Goal: Information Seeking & Learning: Learn about a topic

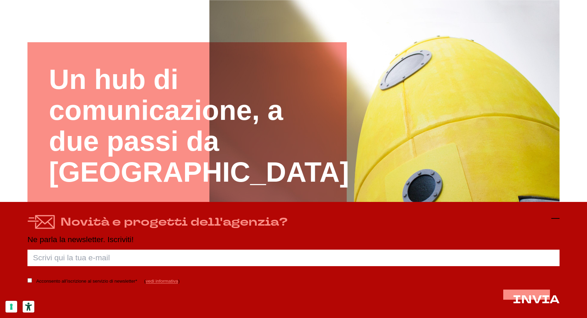
scroll to position [84, 0]
click at [553, 218] on icon at bounding box center [555, 218] width 8 height 8
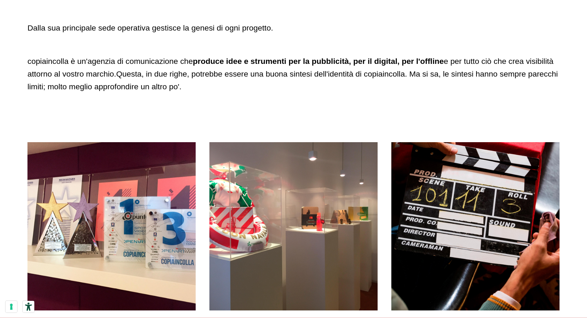
scroll to position [514, 0]
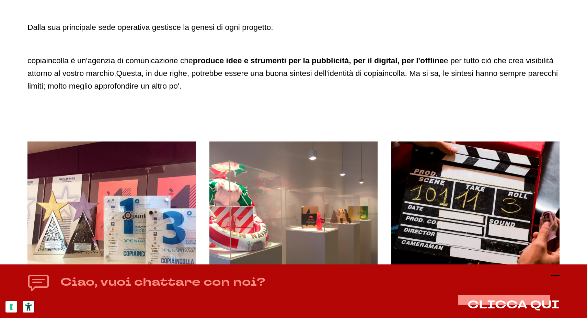
click at [554, 273] on icon at bounding box center [555, 275] width 8 height 8
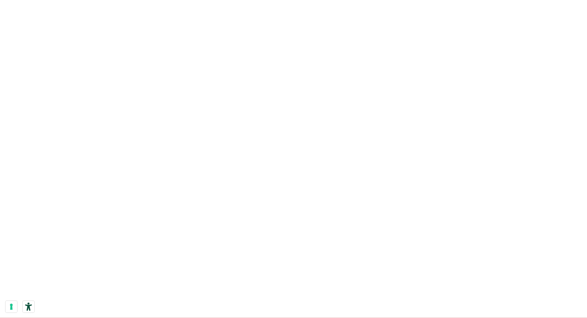
drag, startPoint x: 288, startPoint y: 153, endPoint x: 322, endPoint y: 176, distance: 41.1
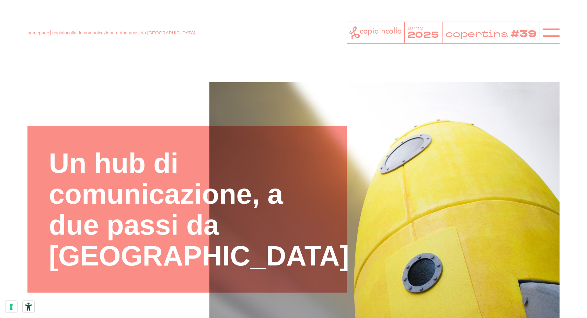
scroll to position [0, 0]
drag, startPoint x: 374, startPoint y: 77, endPoint x: 135, endPoint y: 58, distance: 240.6
drag, startPoint x: 111, startPoint y: 62, endPoint x: 220, endPoint y: 102, distance: 115.8
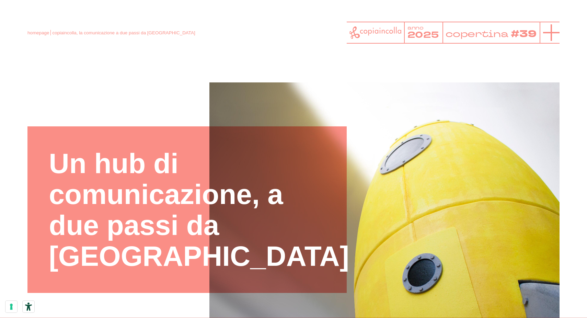
click at [546, 34] on icon at bounding box center [551, 32] width 16 height 16
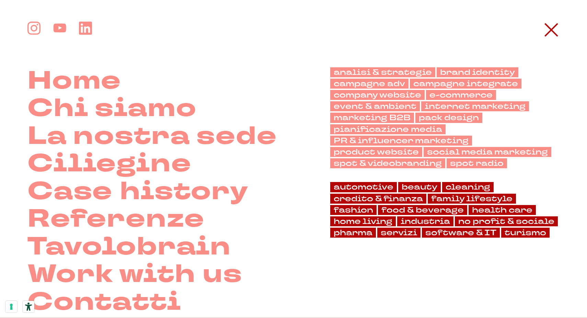
click at [546, 34] on icon at bounding box center [551, 30] width 16 height 16
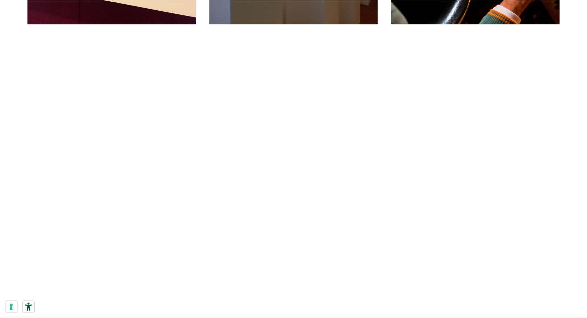
scroll to position [800, 0]
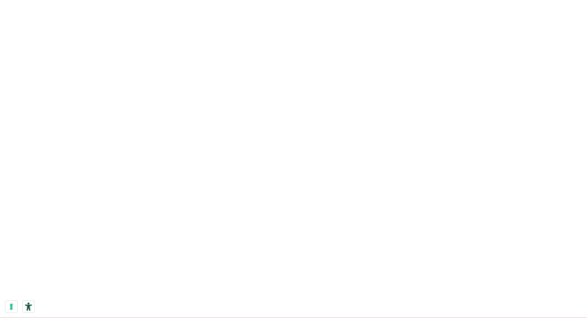
drag, startPoint x: 164, startPoint y: 100, endPoint x: 421, endPoint y: 228, distance: 286.5
drag, startPoint x: 421, startPoint y: 228, endPoint x: 269, endPoint y: 144, distance: 173.9
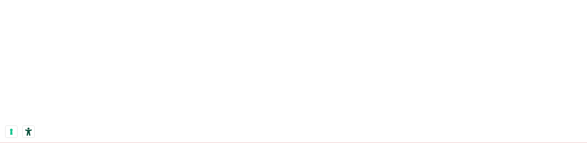
scroll to position [854, 0]
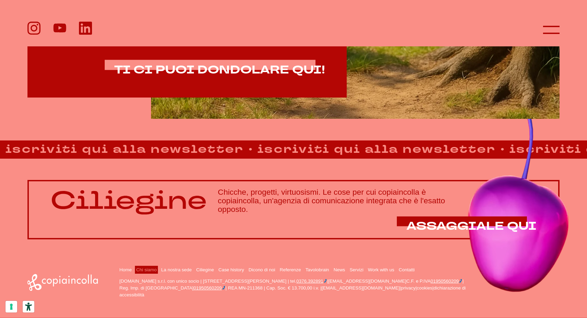
click at [148, 270] on link "Chi siamo" at bounding box center [146, 269] width 21 height 5
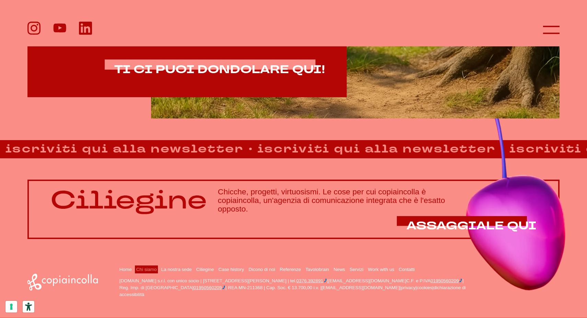
scroll to position [499, 0]
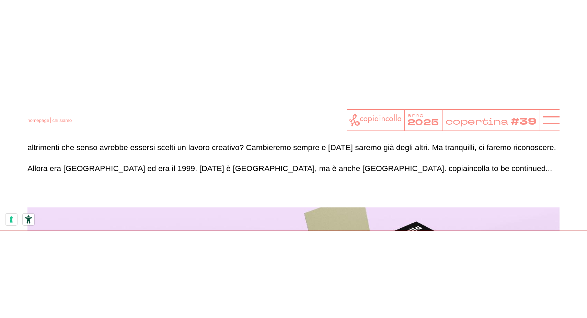
scroll to position [653, 0]
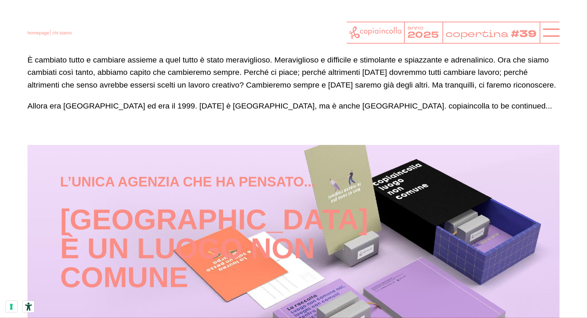
click at [106, 19] on header "homepage chi siamo anno 2025 copertina #39" at bounding box center [293, 26] width 587 height 52
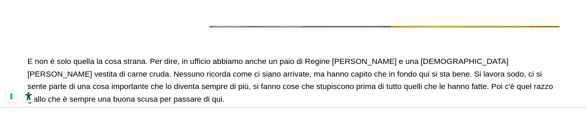
scroll to position [431, 0]
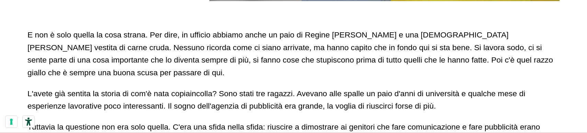
click at [78, 67] on span "E non è solo quella la cosa strana. Per dire, in ufficio abbiamo anche un paio …" at bounding box center [289, 53] width 525 height 47
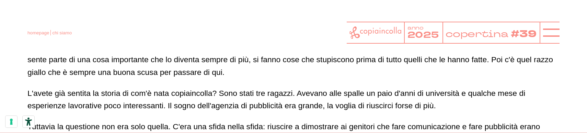
scroll to position [432, 0]
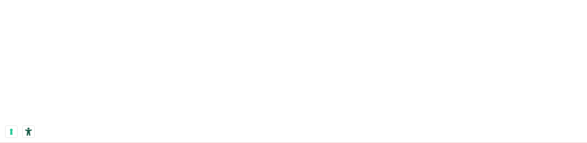
scroll to position [1457, 0]
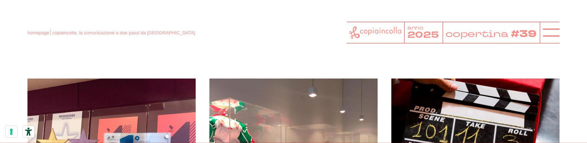
scroll to position [577, 0]
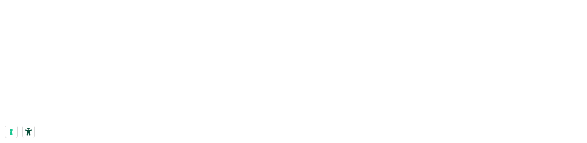
scroll to position [975, 0]
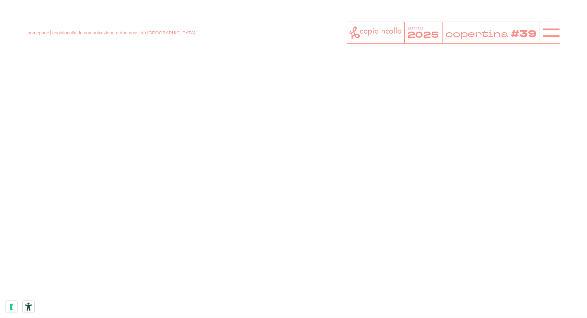
scroll to position [1210, 0]
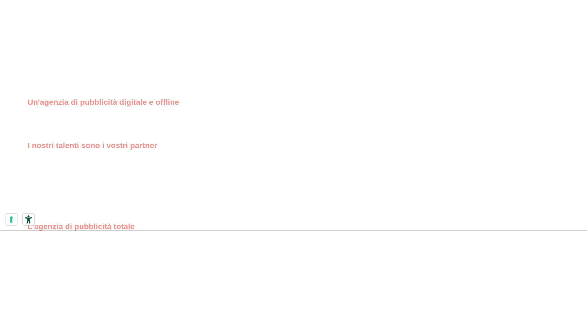
scroll to position [864, 0]
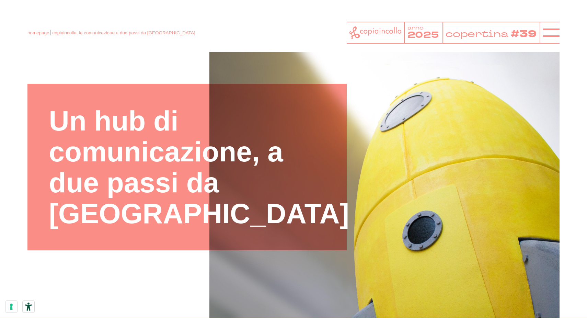
scroll to position [43, 0]
drag, startPoint x: 101, startPoint y: 33, endPoint x: 189, endPoint y: 35, distance: 88.2
click at [189, 35] on div "homepage copiaincolla, la comunicazione a due passi da verona anno 2025 coperti…" at bounding box center [293, 33] width 532 height 22
click at [550, 33] on line at bounding box center [551, 33] width 16 height 0
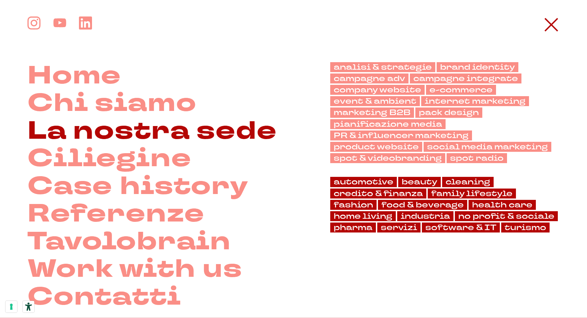
scroll to position [5, 0]
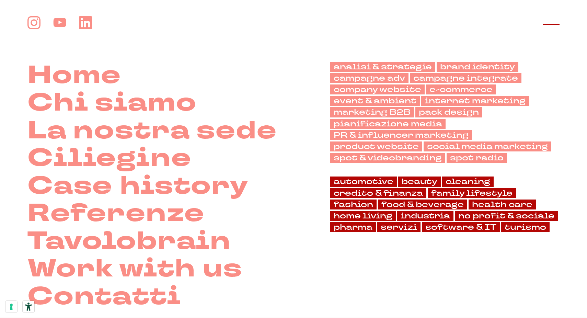
click at [545, 24] on line at bounding box center [551, 24] width 16 height 0
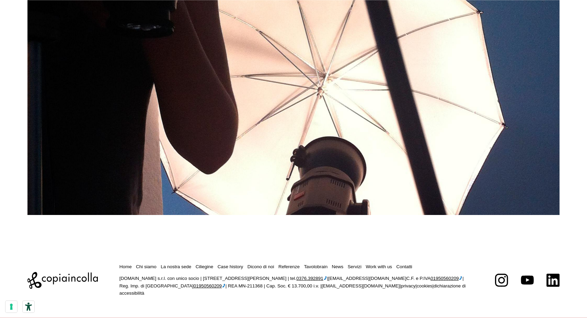
scroll to position [915, 0]
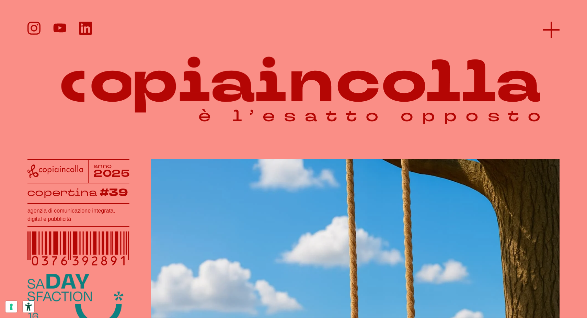
click at [551, 31] on line at bounding box center [551, 30] width 0 height 16
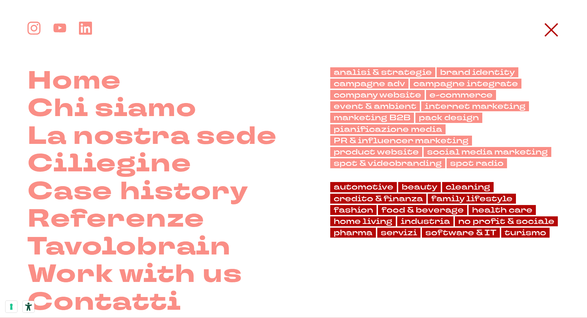
drag, startPoint x: 553, startPoint y: 30, endPoint x: 550, endPoint y: 2, distance: 27.2
click at [553, 30] on line at bounding box center [551, 30] width 12 height 12
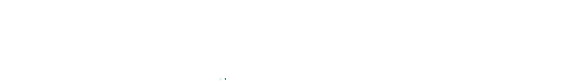
scroll to position [982, 0]
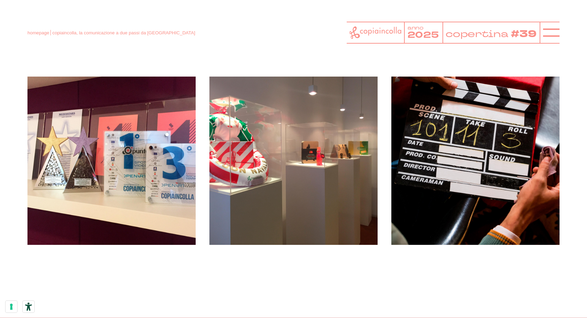
scroll to position [579, 0]
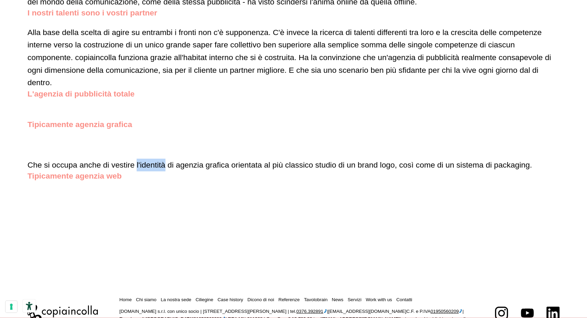
scroll to position [909, 0]
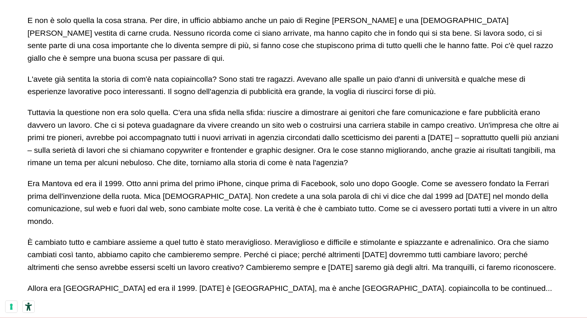
scroll to position [446, 0]
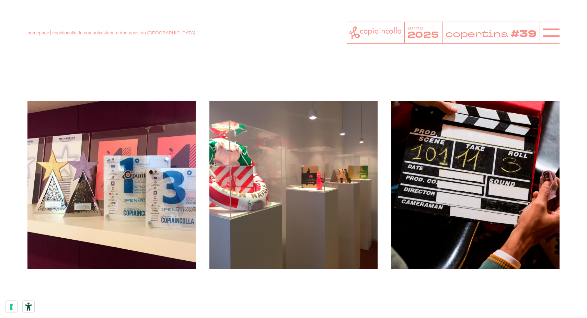
scroll to position [555, 0]
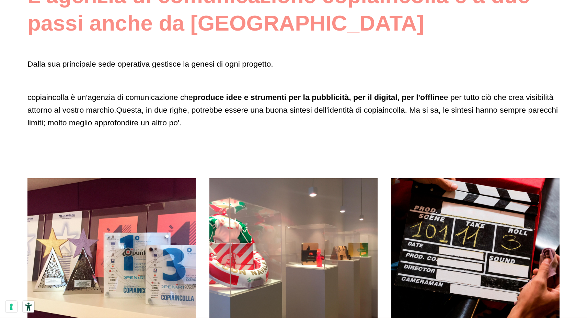
scroll to position [478, 0]
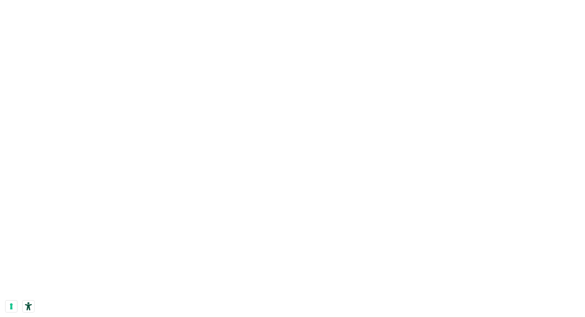
scroll to position [1047, 0]
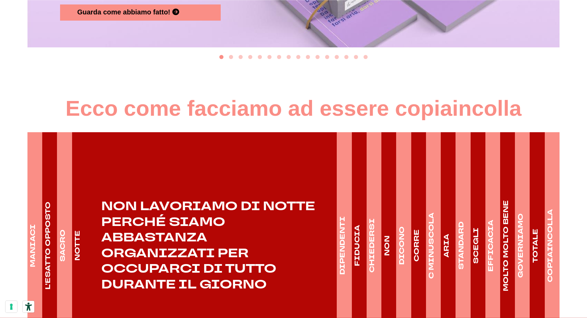
scroll to position [952, 0]
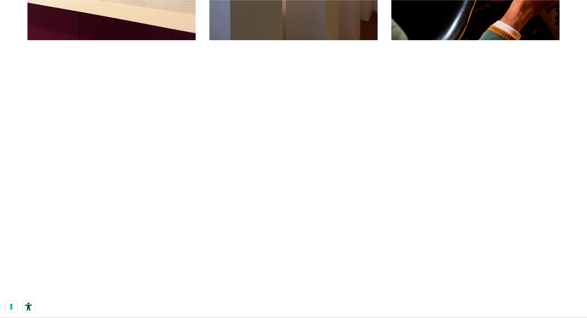
scroll to position [784, 0]
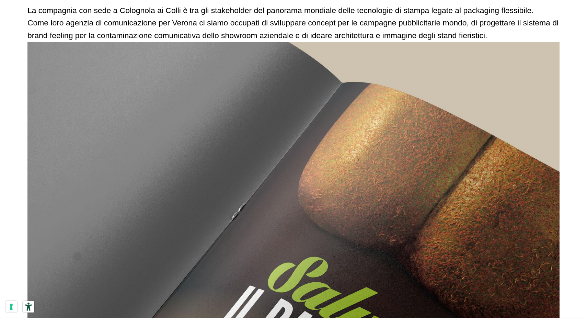
scroll to position [2088, 0]
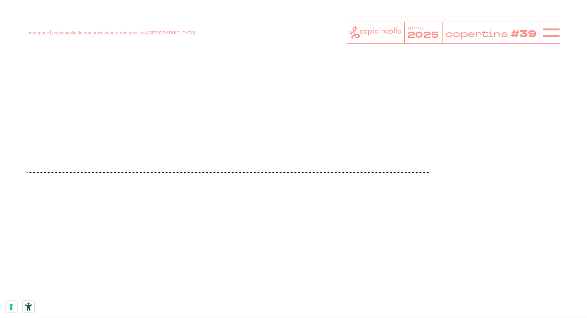
drag, startPoint x: 105, startPoint y: 120, endPoint x: 306, endPoint y: 212, distance: 221.0
click at [306, 212] on div at bounding box center [293, 172] width 532 height 457
drag, startPoint x: 312, startPoint y: 214, endPoint x: 162, endPoint y: 174, distance: 155.2
click at [163, 175] on div at bounding box center [293, 172] width 532 height 457
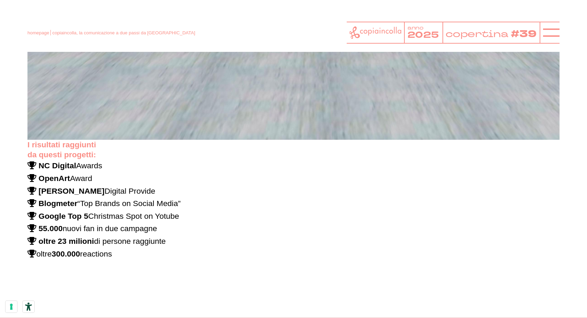
scroll to position [3585, 0]
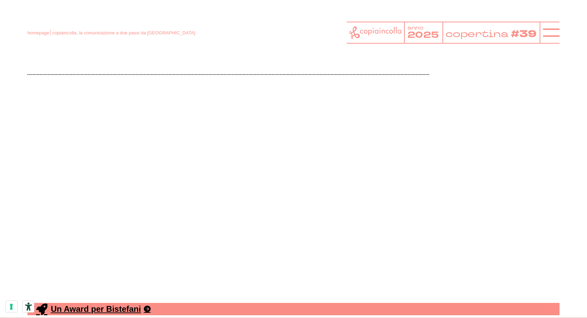
drag, startPoint x: 120, startPoint y: 76, endPoint x: 235, endPoint y: 128, distance: 126.7
click at [234, 128] on div at bounding box center [293, 74] width 532 height 457
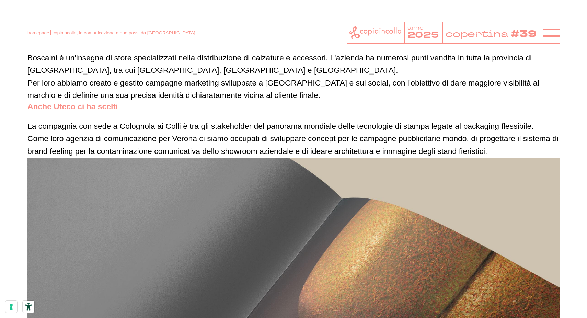
scroll to position [1875, 0]
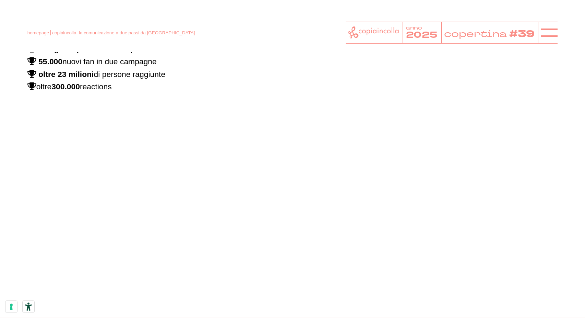
scroll to position [3746, 0]
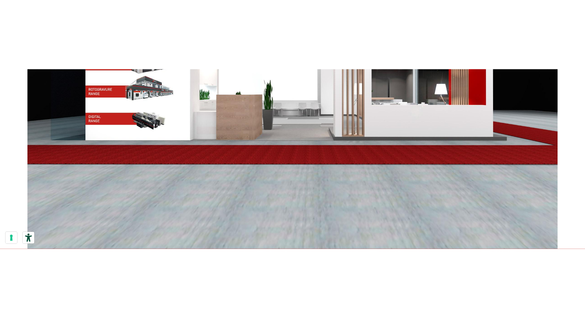
scroll to position [3468, 0]
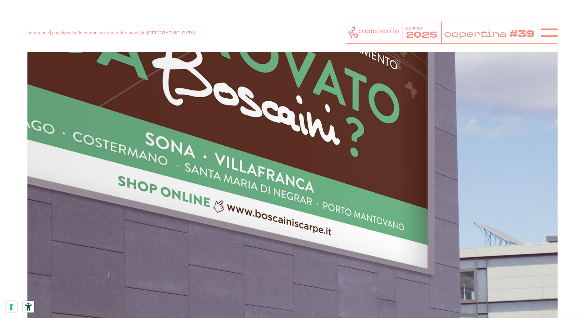
scroll to position [2852, 0]
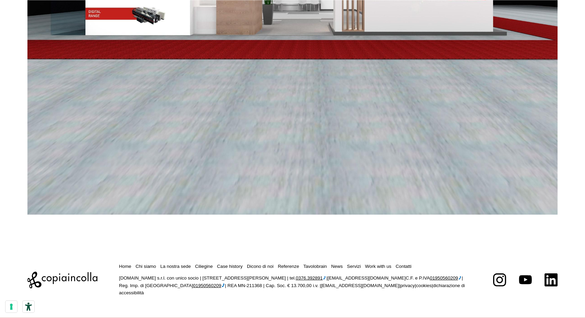
scroll to position [3324, 0]
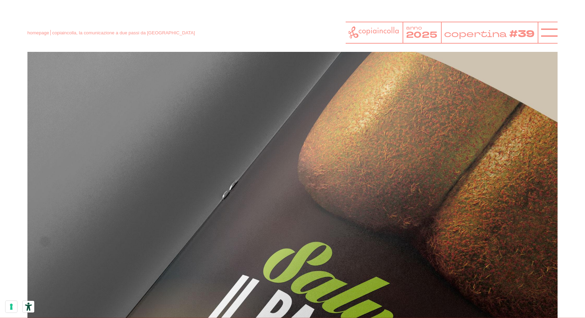
scroll to position [1047, 0]
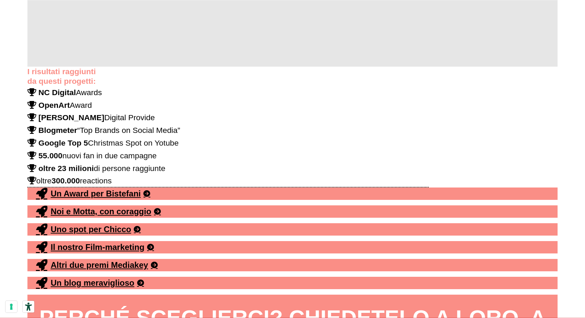
scroll to position [3887, 0]
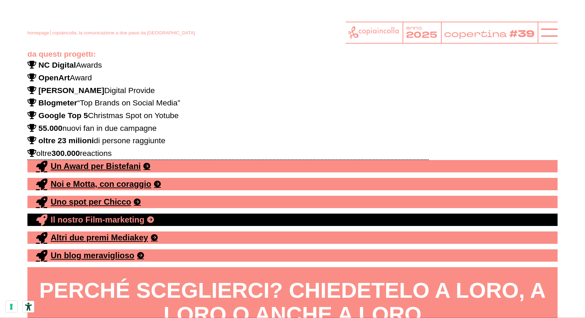
scroll to position [5271, 0]
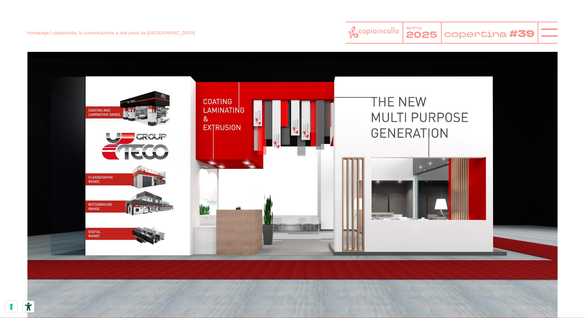
scroll to position [3284, 0]
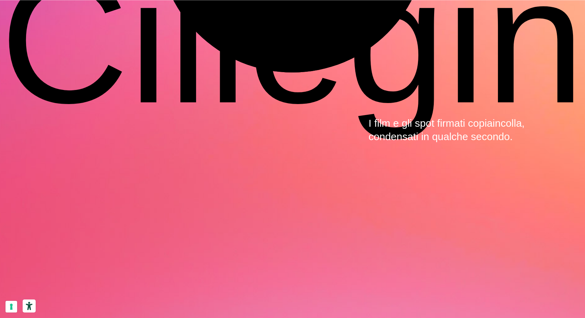
scroll to position [2421, 0]
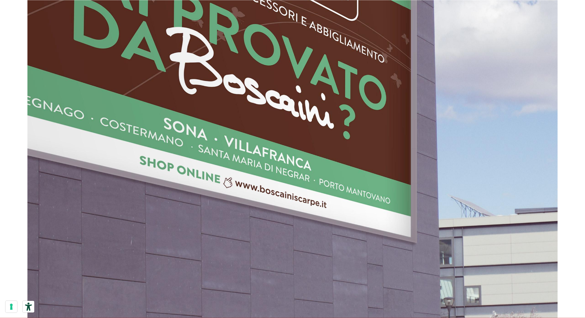
scroll to position [2859, 0]
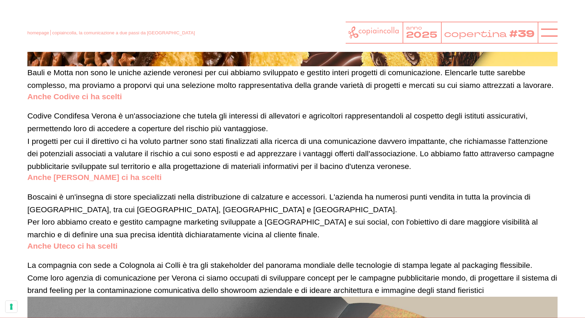
scroll to position [1829, 0]
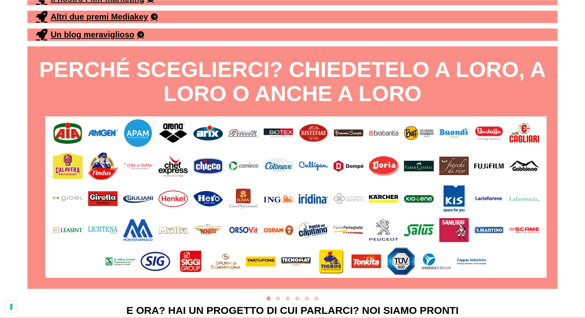
scroll to position [3901, 0]
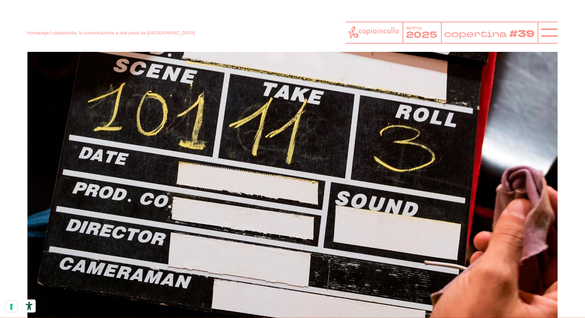
scroll to position [3241, 0]
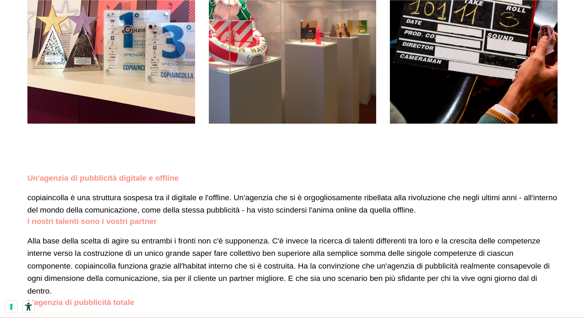
scroll to position [699, 0]
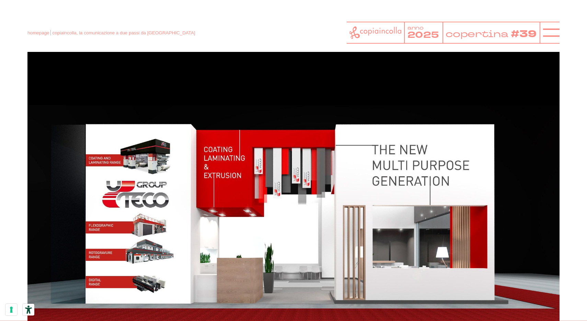
scroll to position [3242, 0]
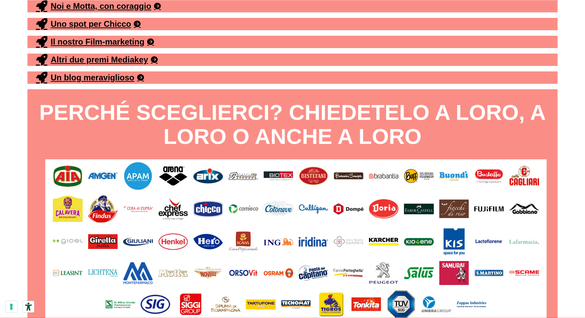
scroll to position [3858, 0]
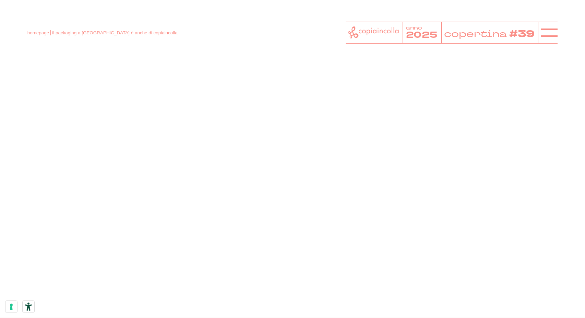
scroll to position [2826, 0]
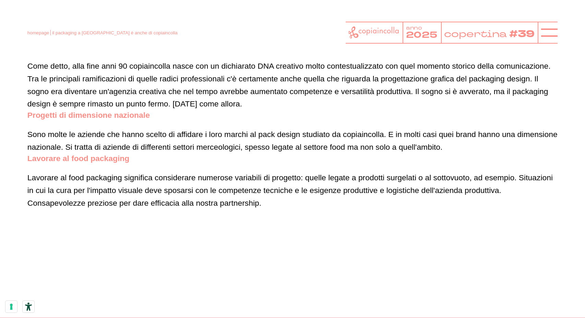
scroll to position [1980, 0]
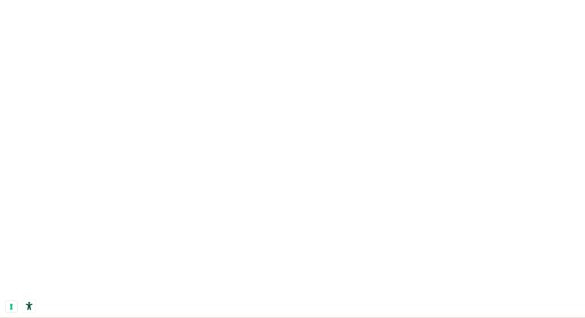
drag, startPoint x: 214, startPoint y: 96, endPoint x: 391, endPoint y: 179, distance: 195.3
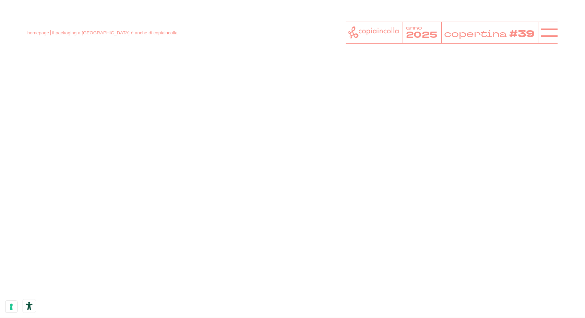
scroll to position [908, 0]
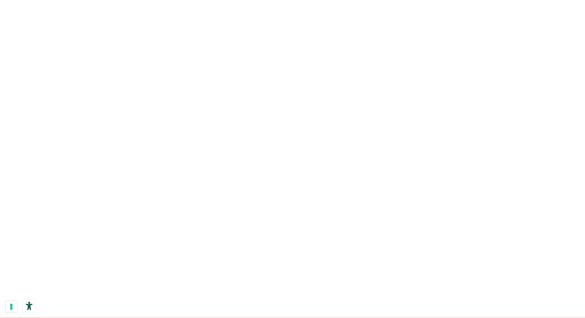
drag, startPoint x: 111, startPoint y: 107, endPoint x: 414, endPoint y: 270, distance: 344.5
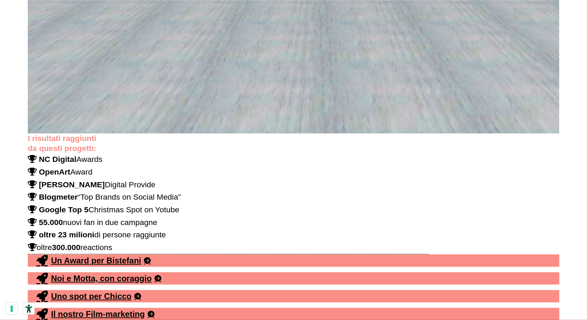
scroll to position [3361, 0]
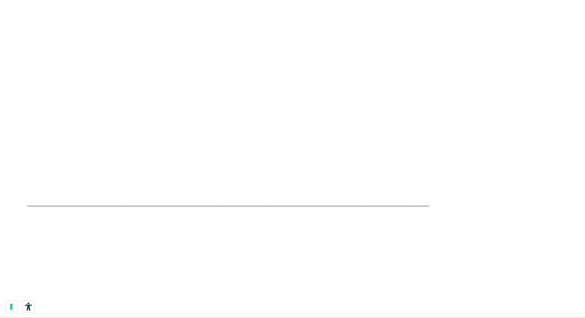
drag, startPoint x: 104, startPoint y: 129, endPoint x: 239, endPoint y: 194, distance: 150.3
click at [239, 194] on div at bounding box center [292, 206] width 531 height 465
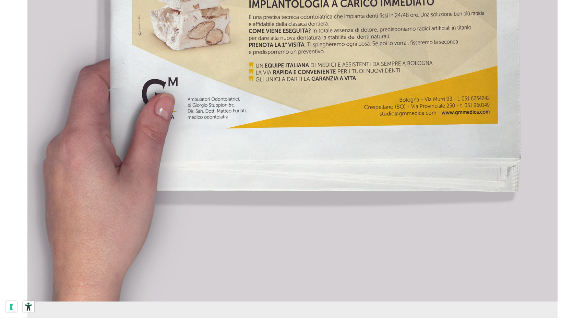
scroll to position [2356, 0]
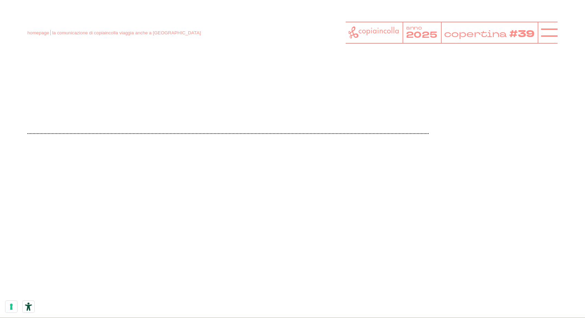
drag, startPoint x: 326, startPoint y: 250, endPoint x: 180, endPoint y: 169, distance: 167.4
click at [189, 169] on div at bounding box center [292, 133] width 531 height 465
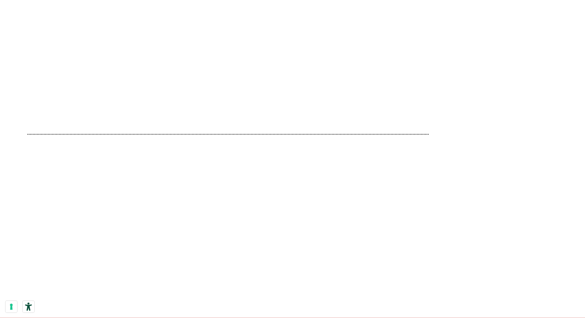
scroll to position [3887, 0]
drag, startPoint x: 242, startPoint y: 63, endPoint x: 550, endPoint y: 34, distance: 308.9
click at [356, 131] on div at bounding box center [292, 134] width 531 height 465
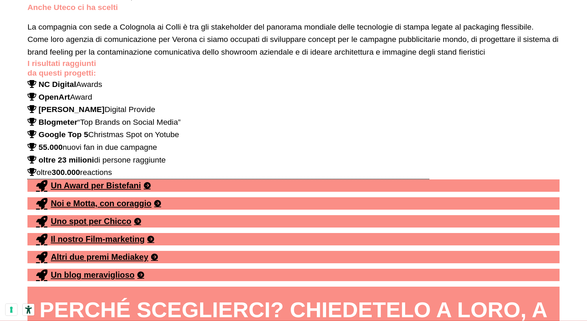
scroll to position [2071, 0]
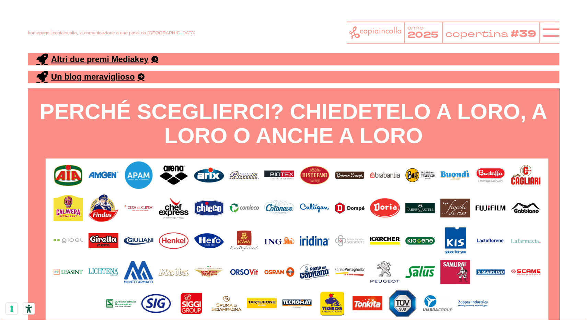
scroll to position [2327, 0]
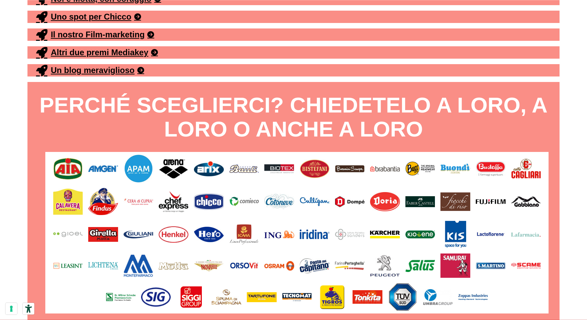
scroll to position [2393, 0]
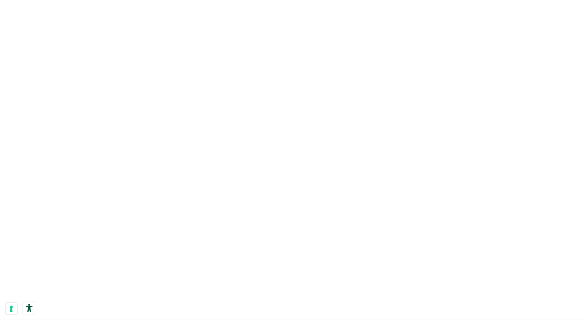
scroll to position [2140, 0]
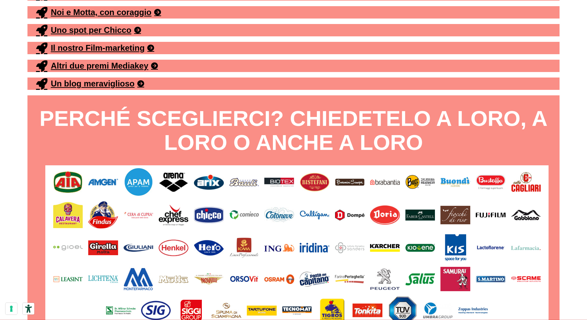
scroll to position [2379, 0]
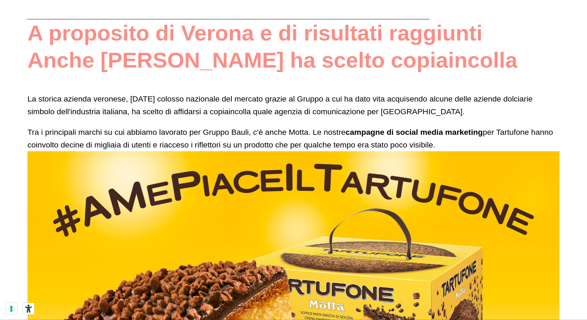
scroll to position [1492, 0]
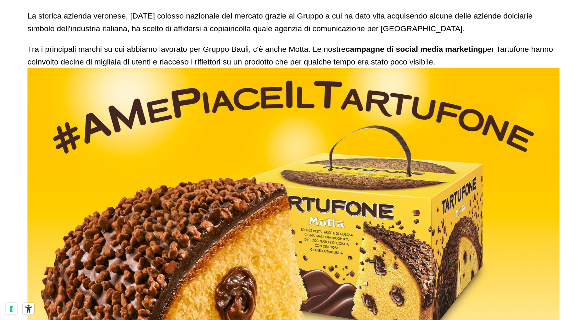
scroll to position [1576, 0]
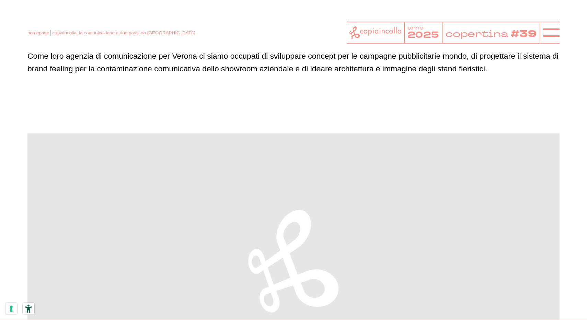
scroll to position [2054, 0]
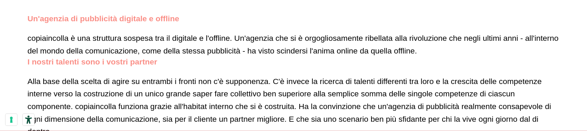
scroll to position [642, 0]
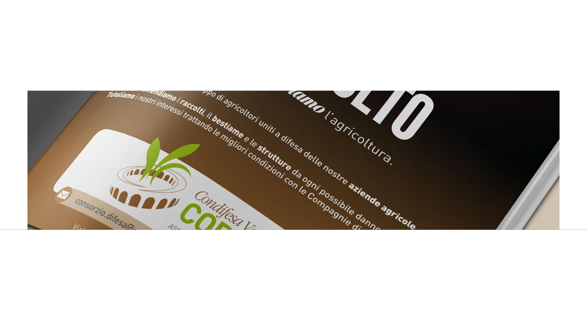
scroll to position [2201, 0]
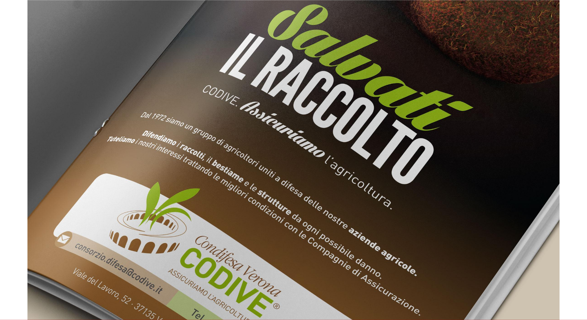
scroll to position [2398, 0]
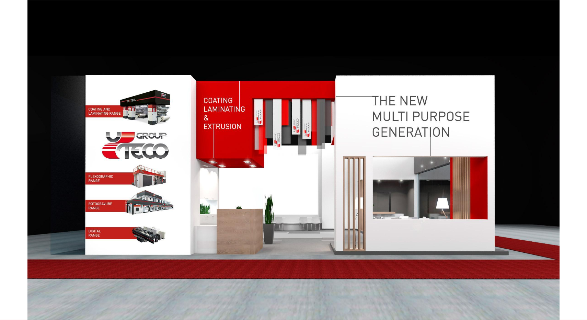
scroll to position [3349, 0]
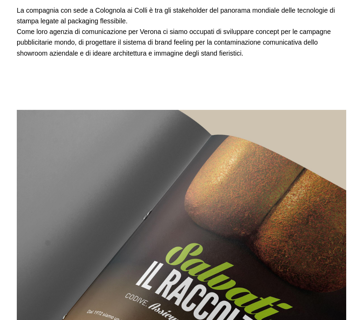
scroll to position [1614, 0]
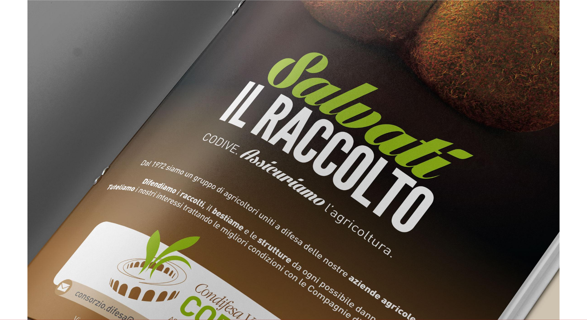
scroll to position [2062, 0]
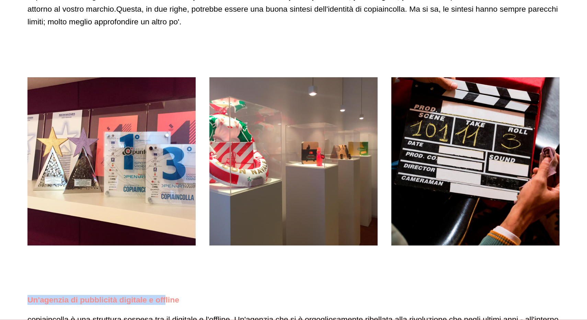
scroll to position [579, 0]
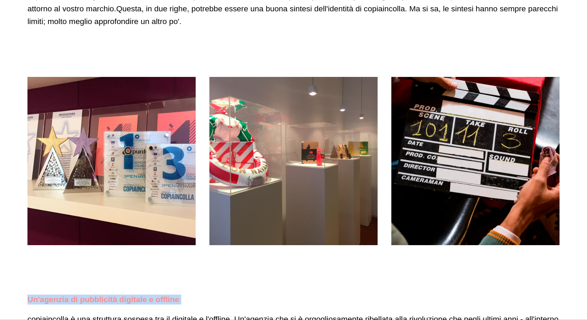
drag, startPoint x: 192, startPoint y: 295, endPoint x: 203, endPoint y: 304, distance: 14.1
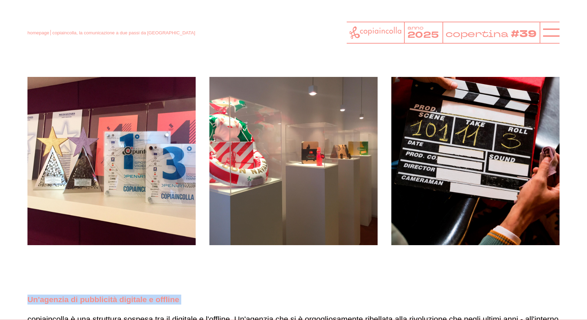
scroll to position [579, 0]
copy div "Un'agenzia di pubblicità digitale e offline"
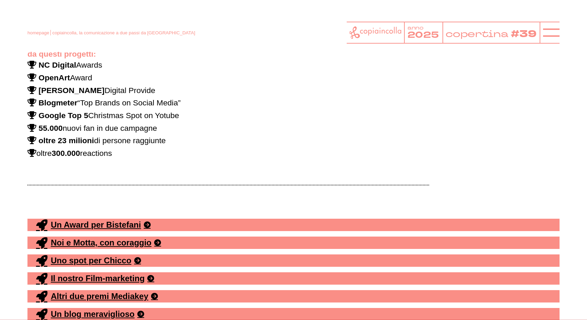
scroll to position [3455, 0]
drag, startPoint x: 24, startPoint y: 90, endPoint x: 296, endPoint y: 152, distance: 279.0
click at [311, 160] on p "Google Top 5 Christmas Spot on Yotube 55.000 nuovi fan in due campagne oltre 23…" at bounding box center [293, 134] width 532 height 50
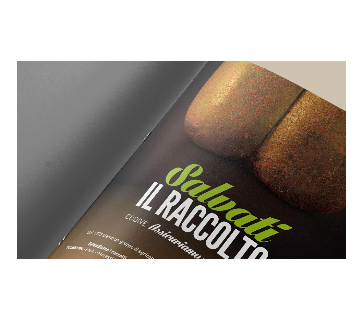
scroll to position [1948, 0]
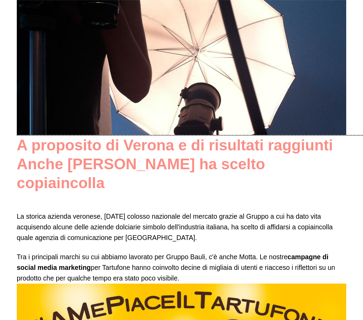
scroll to position [1723, 0]
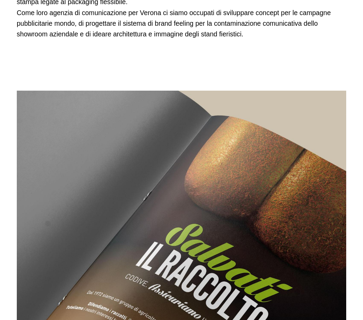
scroll to position [1633, 0]
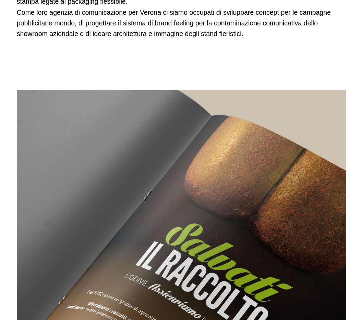
drag, startPoint x: 357, startPoint y: 124, endPoint x: 346, endPoint y: 120, distance: 11.9
click at [357, 124] on div "Un hub di comunicazione, a due passi da Verona L'agenzia di comunicazione copia…" at bounding box center [181, 7] width 363 height 3281
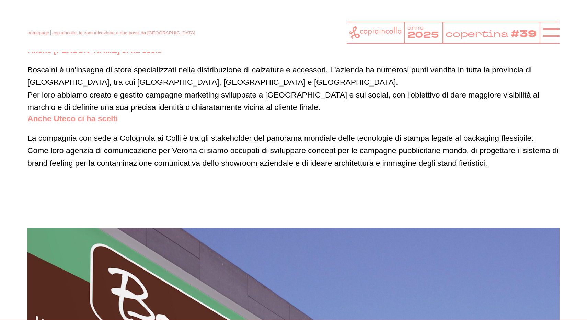
scroll to position [1960, 0]
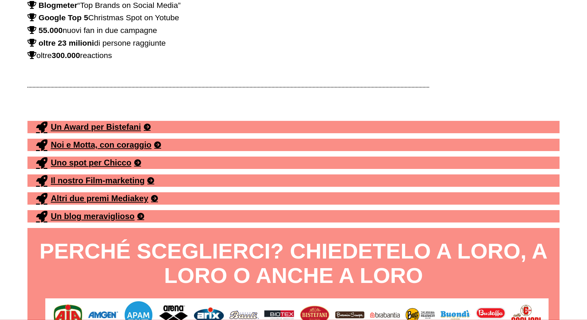
scroll to position [3843, 0]
